Goal: Find specific page/section: Find specific page/section

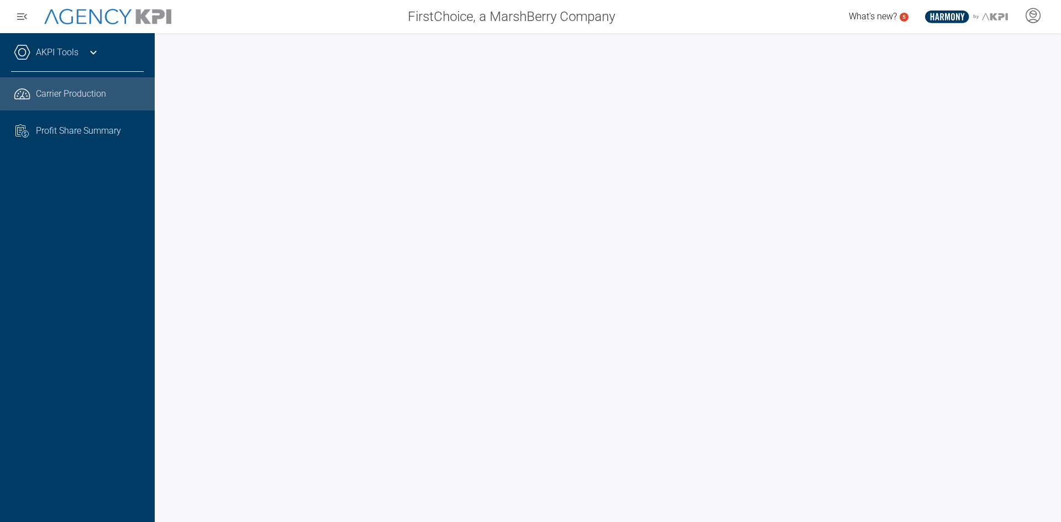
click at [98, 55] on icon at bounding box center [93, 52] width 13 height 13
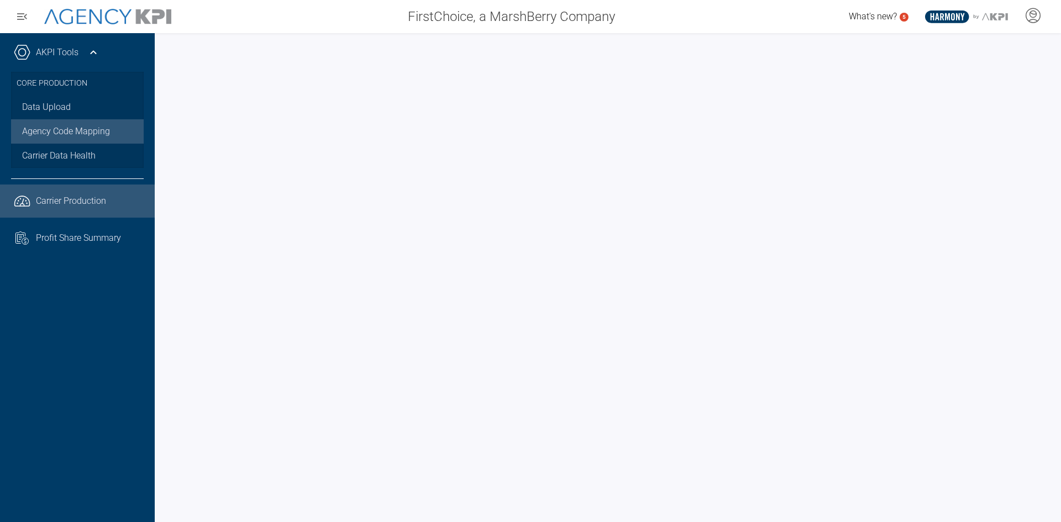
click at [88, 133] on link "Agency Code Mapping" at bounding box center [77, 131] width 133 height 24
click at [57, 138] on link "Agency Code Mapping" at bounding box center [77, 131] width 133 height 24
